Goal: Task Accomplishment & Management: Complete application form

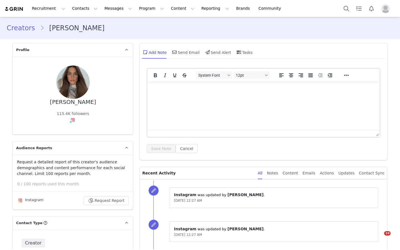
click at [74, 9] on button "Contacts Contacts" at bounding box center [85, 8] width 32 height 13
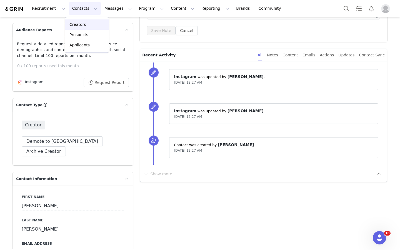
click at [78, 24] on p "Creators" at bounding box center [77, 25] width 17 height 6
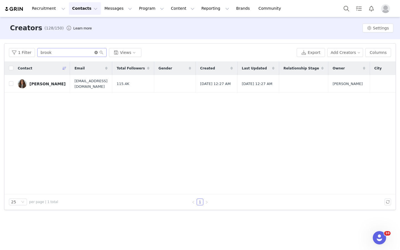
click at [94, 53] on icon "icon: close-circle" at bounding box center [95, 52] width 3 height 3
click at [93, 53] on input "text" at bounding box center [71, 52] width 69 height 9
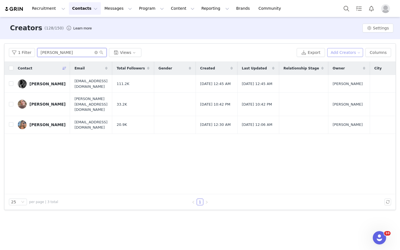
type input "[PERSON_NAME]"
click at [343, 53] on button "Add Creators" at bounding box center [345, 52] width 36 height 9
click at [338, 64] on span "Add a Creator" at bounding box center [346, 64] width 27 height 6
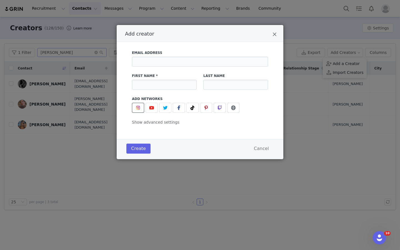
click at [139, 111] on span "Add creator" at bounding box center [138, 107] width 7 height 7
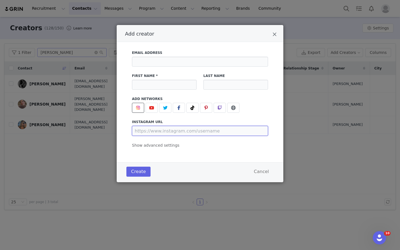
click at [154, 131] on input "Add creator" at bounding box center [200, 131] width 136 height 10
paste input "[URL][DOMAIN_NAME][DOMAIN_NAME][PERSON_NAME]"
type input "[URL][DOMAIN_NAME][DOMAIN_NAME][PERSON_NAME]"
click at [152, 88] on input "Add creator" at bounding box center [164, 85] width 65 height 10
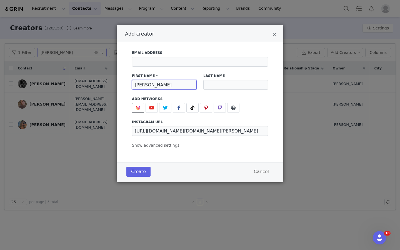
type input "[PERSON_NAME]"
type input "H"
type input "[PERSON_NAME]"
click at [141, 174] on button "Create" at bounding box center [138, 172] width 24 height 10
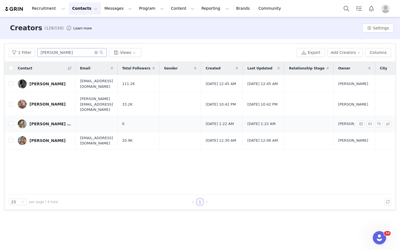
click at [49, 122] on div "[PERSON_NAME] [PERSON_NAME]" at bounding box center [50, 124] width 42 height 4
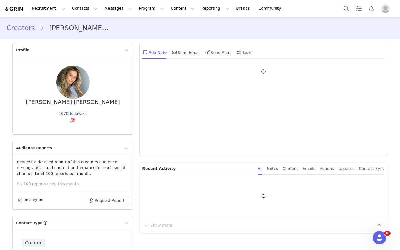
type input "+1 ([GEOGRAPHIC_DATA])"
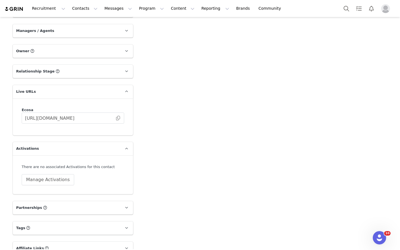
scroll to position [786, 0]
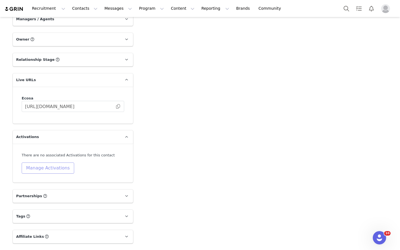
click at [55, 163] on button "Manage Activations" at bounding box center [48, 168] width 53 height 11
click at [52, 179] on div "Select Activation" at bounding box center [33, 179] width 54 height 8
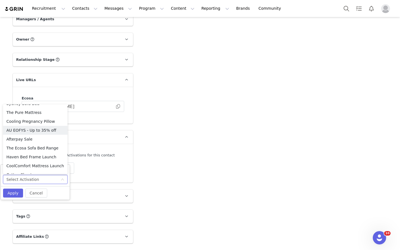
scroll to position [211, 0]
click at [50, 148] on li "The Ecosa Sofa Bed Range" at bounding box center [35, 147] width 64 height 9
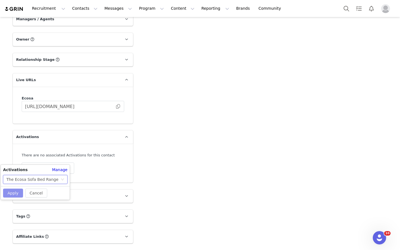
click at [17, 194] on button "Apply" at bounding box center [13, 193] width 20 height 9
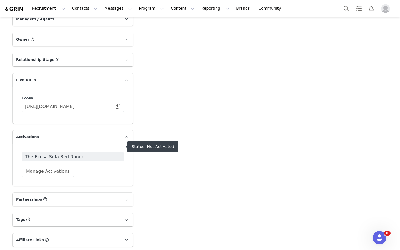
click at [72, 154] on span "The Ecosa Sofa Bed Range" at bounding box center [73, 157] width 96 height 7
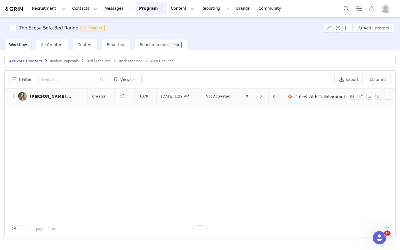
click at [44, 95] on div "[PERSON_NAME] [PERSON_NAME]" at bounding box center [51, 96] width 42 height 4
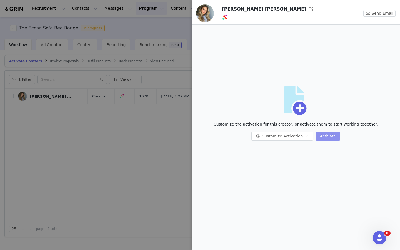
click at [329, 135] on button "Activate" at bounding box center [328, 136] width 25 height 9
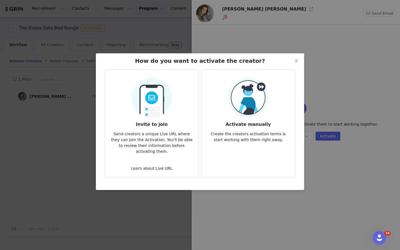
click at [247, 125] on h3 "Activate manually" at bounding box center [248, 123] width 85 height 10
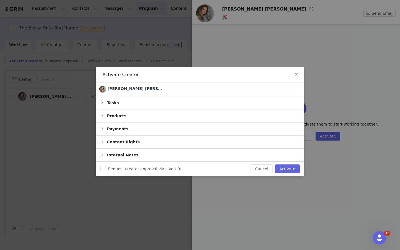
click at [242, 116] on div "Products" at bounding box center [200, 115] width 208 height 13
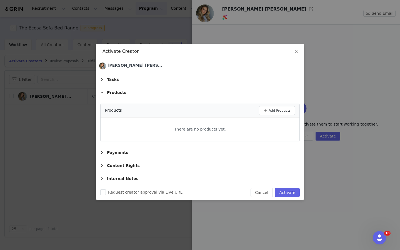
click at [241, 102] on div "Products Add Products There are no products yet." at bounding box center [200, 122] width 208 height 47
click at [239, 98] on div "Products" at bounding box center [200, 92] width 208 height 13
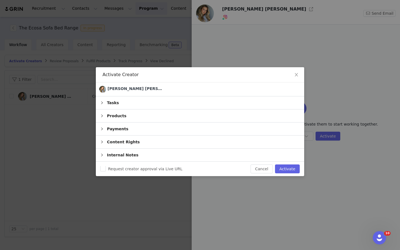
click at [238, 85] on div "[PERSON_NAME] [PERSON_NAME] 1 of 1" at bounding box center [200, 90] width 208 height 14
click at [240, 97] on div "Tasks" at bounding box center [200, 102] width 208 height 13
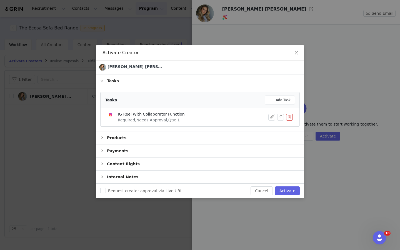
click at [248, 76] on div "Tasks" at bounding box center [200, 80] width 208 height 13
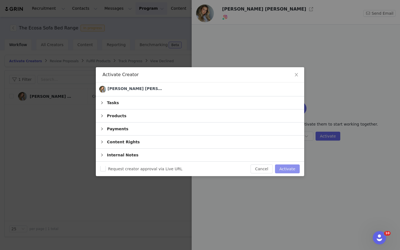
click at [294, 171] on button "Activate" at bounding box center [287, 168] width 25 height 9
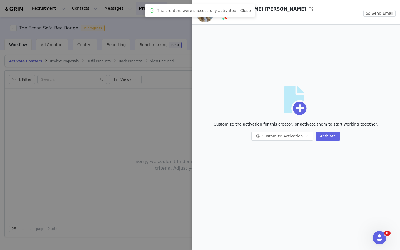
click at [157, 140] on div at bounding box center [200, 125] width 400 height 250
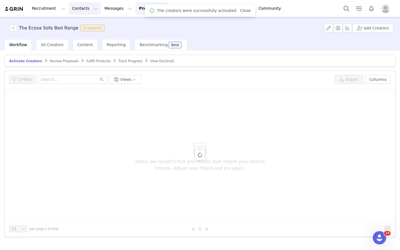
click at [73, 13] on button "Contacts Contacts" at bounding box center [85, 8] width 32 height 13
click at [75, 24] on p "Creators" at bounding box center [77, 25] width 17 height 6
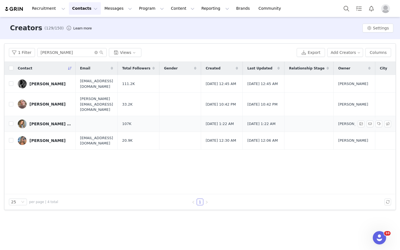
click at [46, 122] on div "[PERSON_NAME] [PERSON_NAME]" at bounding box center [50, 124] width 42 height 4
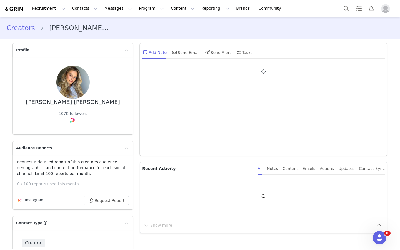
type input "+1 ([GEOGRAPHIC_DATA])"
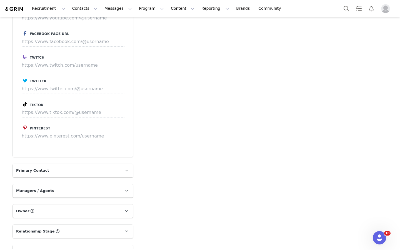
scroll to position [798, 0]
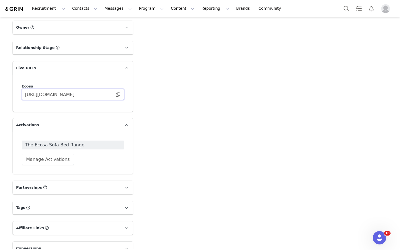
click at [84, 89] on input "[URL][DOMAIN_NAME]" at bounding box center [73, 94] width 103 height 11
